Goal: Information Seeking & Learning: Check status

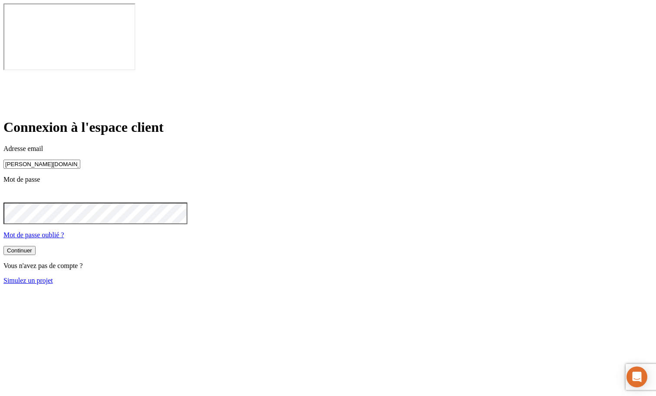
type input "[PERSON_NAME][DOMAIN_NAME][EMAIL_ADDRESS][DOMAIN_NAME]"
click at [36, 247] on button "Continuer" at bounding box center [19, 251] width 32 height 9
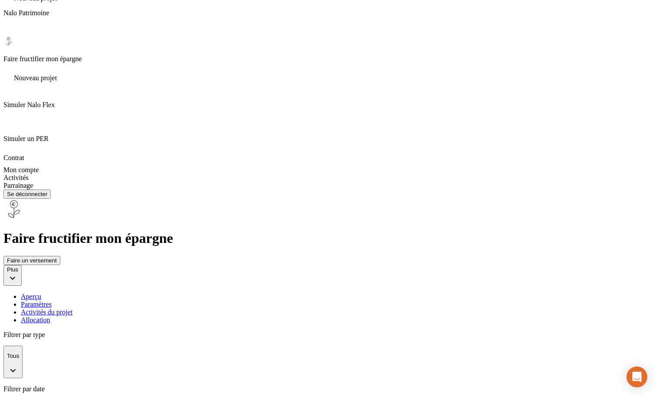
scroll to position [240, 0]
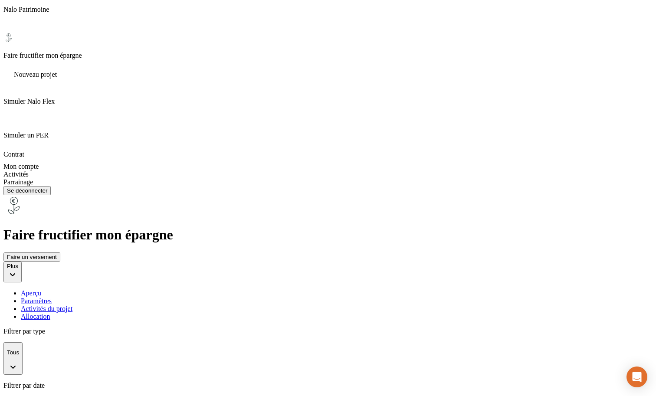
drag, startPoint x: 33, startPoint y: 180, endPoint x: 36, endPoint y: 226, distance: 45.2
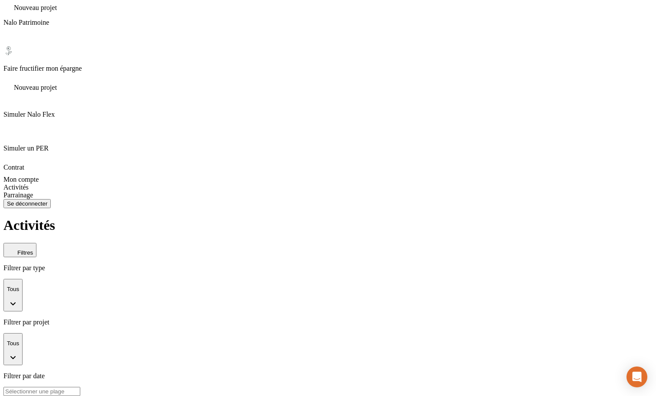
scroll to position [243, 0]
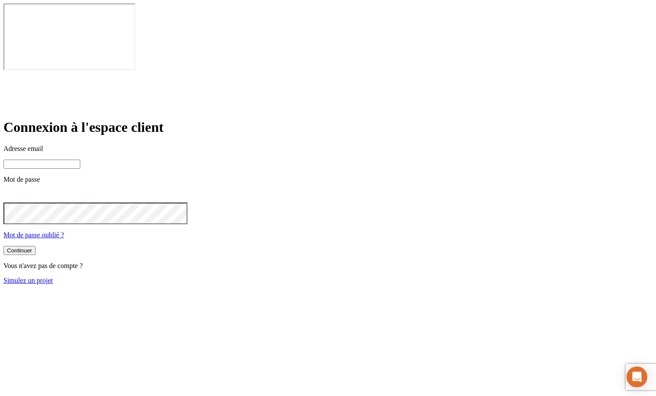
click at [80, 160] on input at bounding box center [41, 164] width 77 height 9
type input "[PERSON_NAME][DOMAIN_NAME][EMAIL_ADDRESS][DOMAIN_NAME]"
click at [36, 247] on button "Continuer" at bounding box center [19, 251] width 32 height 9
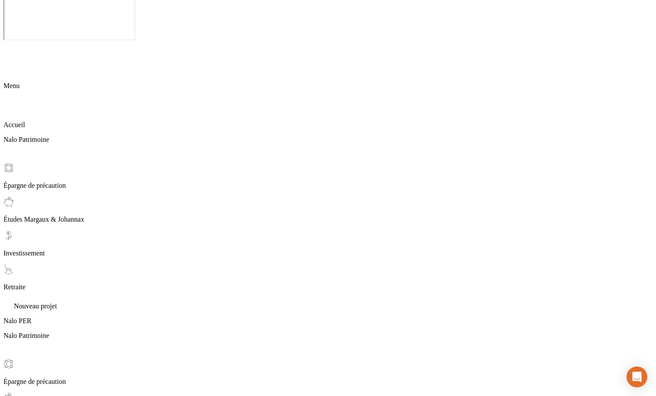
scroll to position [32, 0]
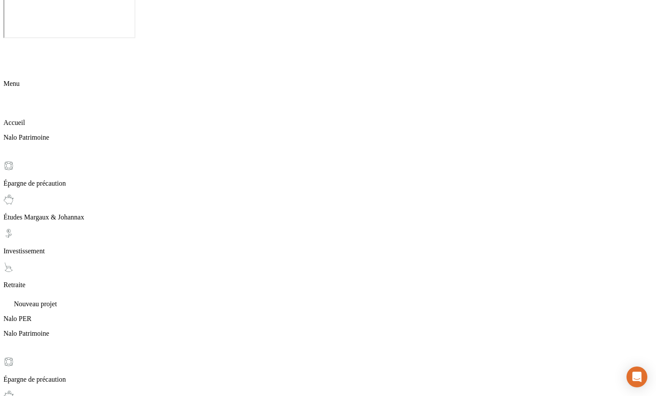
drag, startPoint x: 497, startPoint y: 238, endPoint x: 556, endPoint y: 239, distance: 59.4
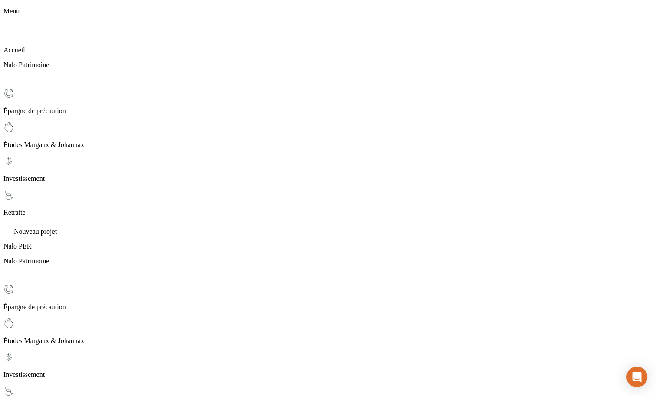
scroll to position [107, 0]
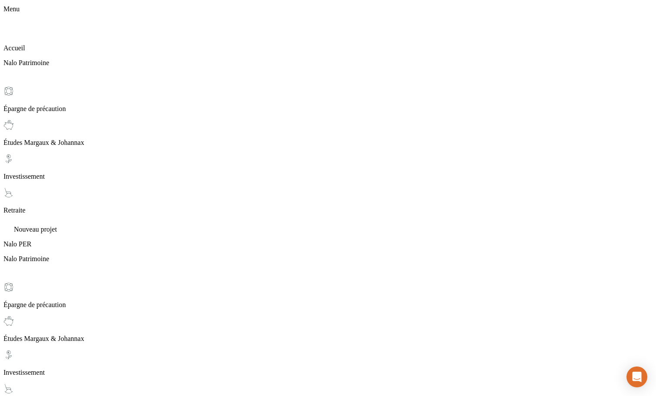
drag, startPoint x: 173, startPoint y: 163, endPoint x: 311, endPoint y: 163, distance: 137.5
copy span "Suite au changement de votre situation patrimoniale"
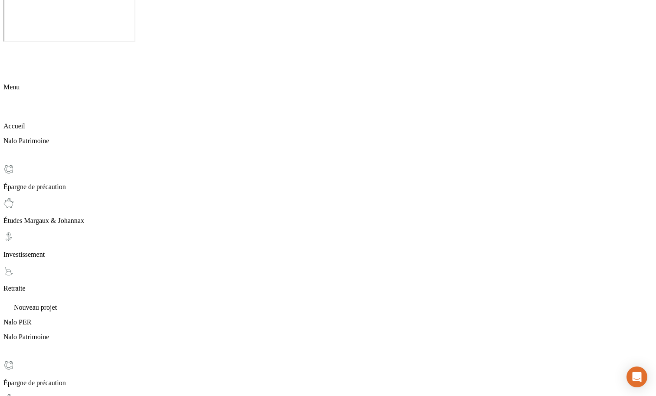
scroll to position [29, 0]
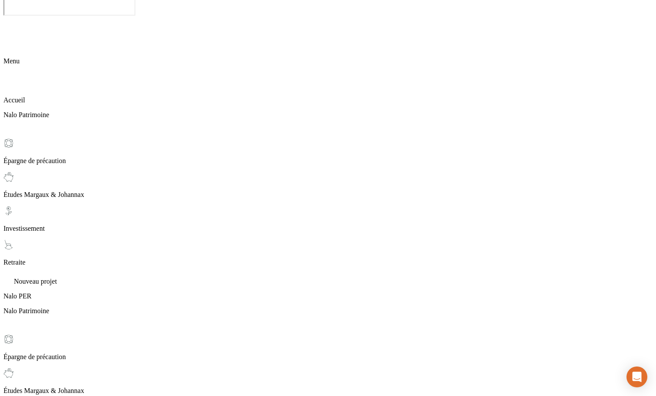
scroll to position [56, 0]
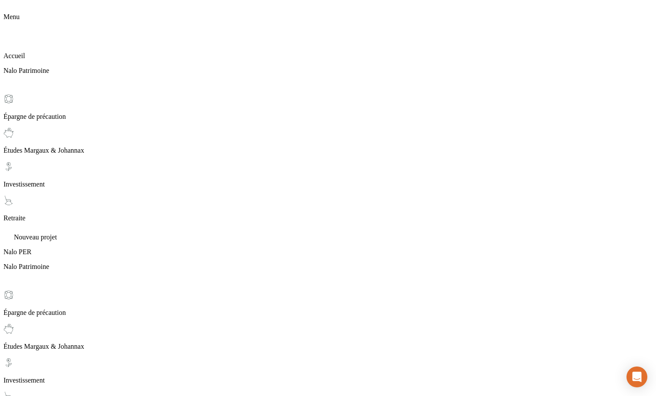
scroll to position [99, 0]
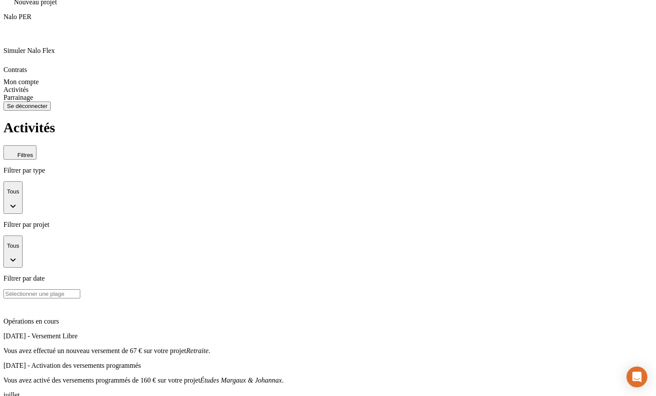
scroll to position [537, 0]
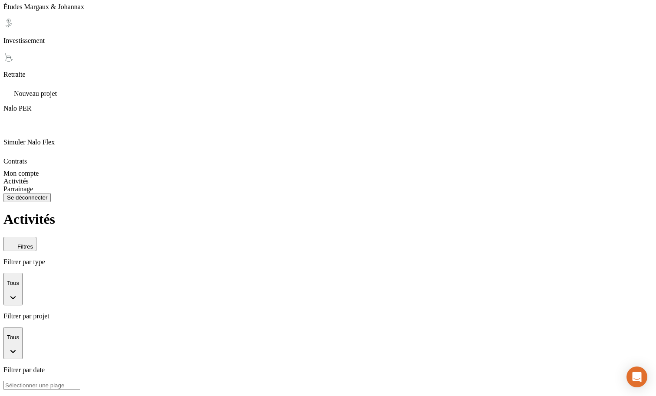
scroll to position [563, 0]
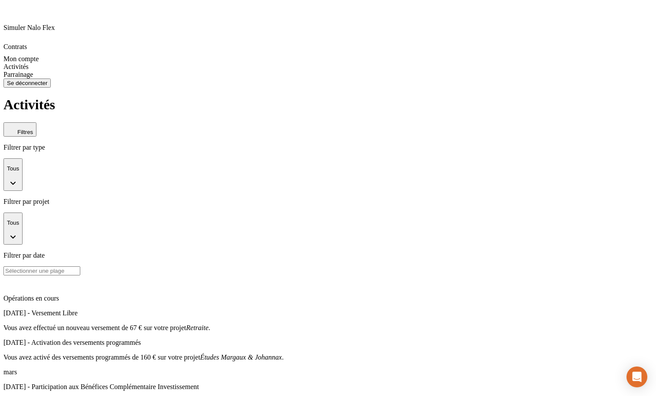
scroll to position [563, 0]
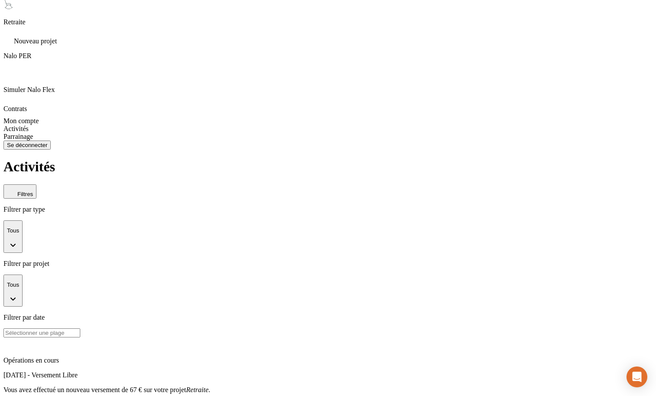
scroll to position [598, 0]
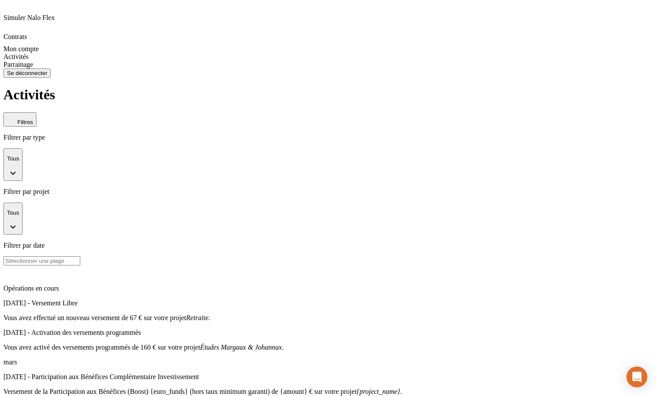
drag, startPoint x: 173, startPoint y: 318, endPoint x: 238, endPoint y: 321, distance: 65.1
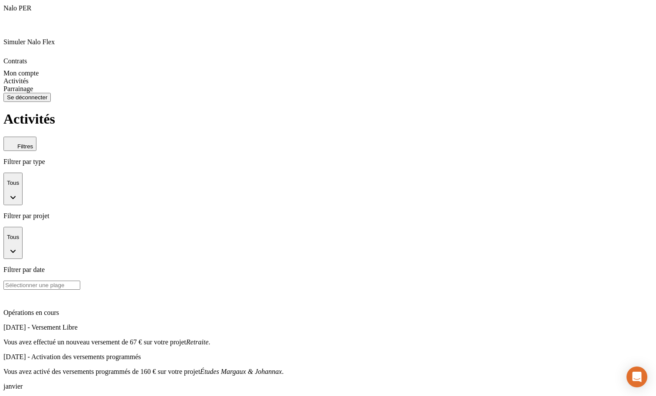
scroll to position [598, 0]
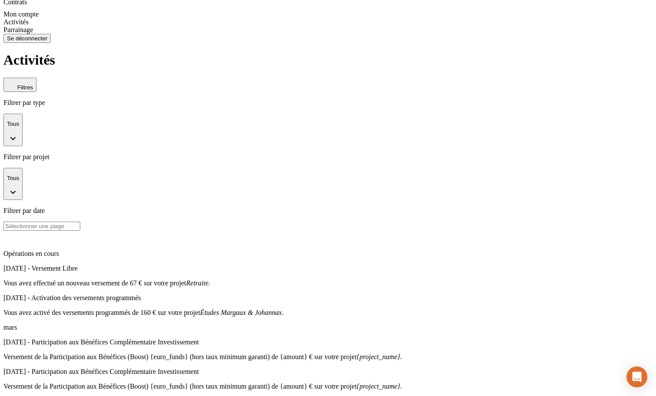
scroll to position [563, 0]
